Goal: Information Seeking & Learning: Check status

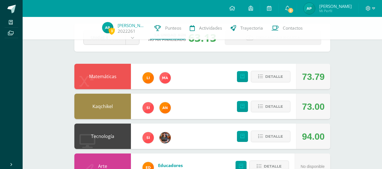
scroll to position [25, 0]
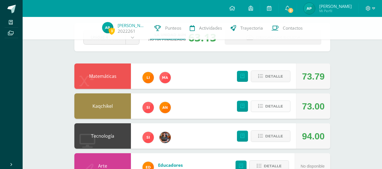
click at [263, 105] on icon at bounding box center [260, 106] width 5 height 5
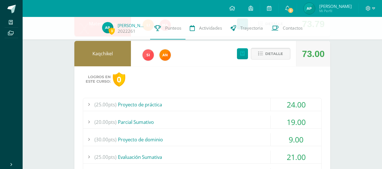
scroll to position [104, 0]
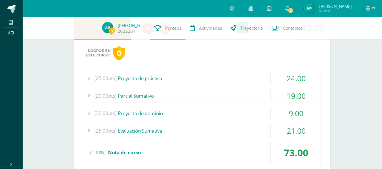
click at [206, 95] on div "(20.00pts) Parcial Sumativo" at bounding box center [202, 96] width 238 height 13
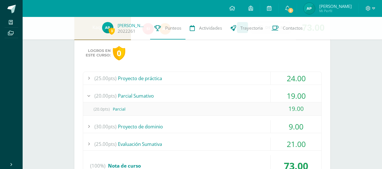
click at [166, 124] on div "(30.00pts) Proyecto de dominio" at bounding box center [202, 126] width 238 height 13
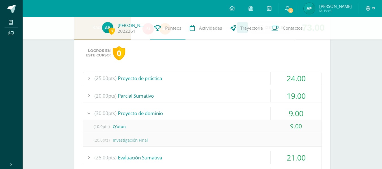
click at [168, 99] on div "(20.00pts) Parcial Sumativo" at bounding box center [202, 96] width 238 height 13
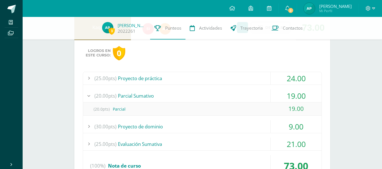
click at [176, 81] on div "(25.00pts) Proyecto de práctica" at bounding box center [202, 78] width 238 height 13
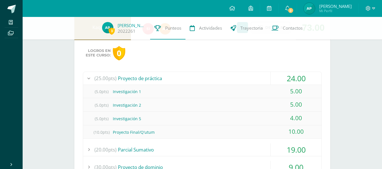
click at [165, 77] on div "(25.00pts) Proyecto de práctica" at bounding box center [202, 78] width 238 height 13
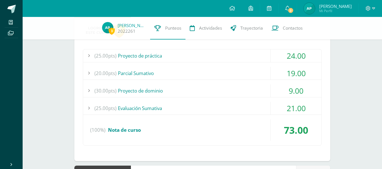
scroll to position [131, 0]
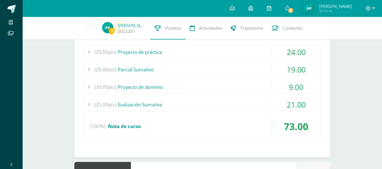
click at [164, 105] on div "(25.00pts) Evaluación Sumativa" at bounding box center [202, 104] width 238 height 13
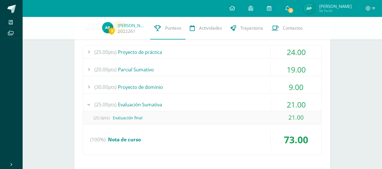
click at [164, 105] on div "(25.00pts) Evaluación Sumativa" at bounding box center [202, 104] width 238 height 13
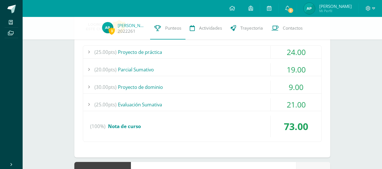
scroll to position [45, 0]
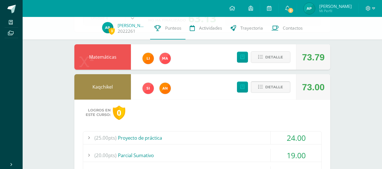
click at [278, 90] on span "Detalle" at bounding box center [274, 87] width 18 height 10
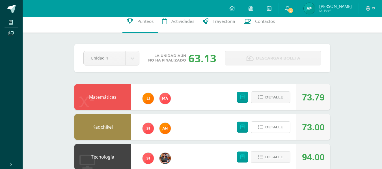
scroll to position [0, 0]
